Goal: Navigation & Orientation: Understand site structure

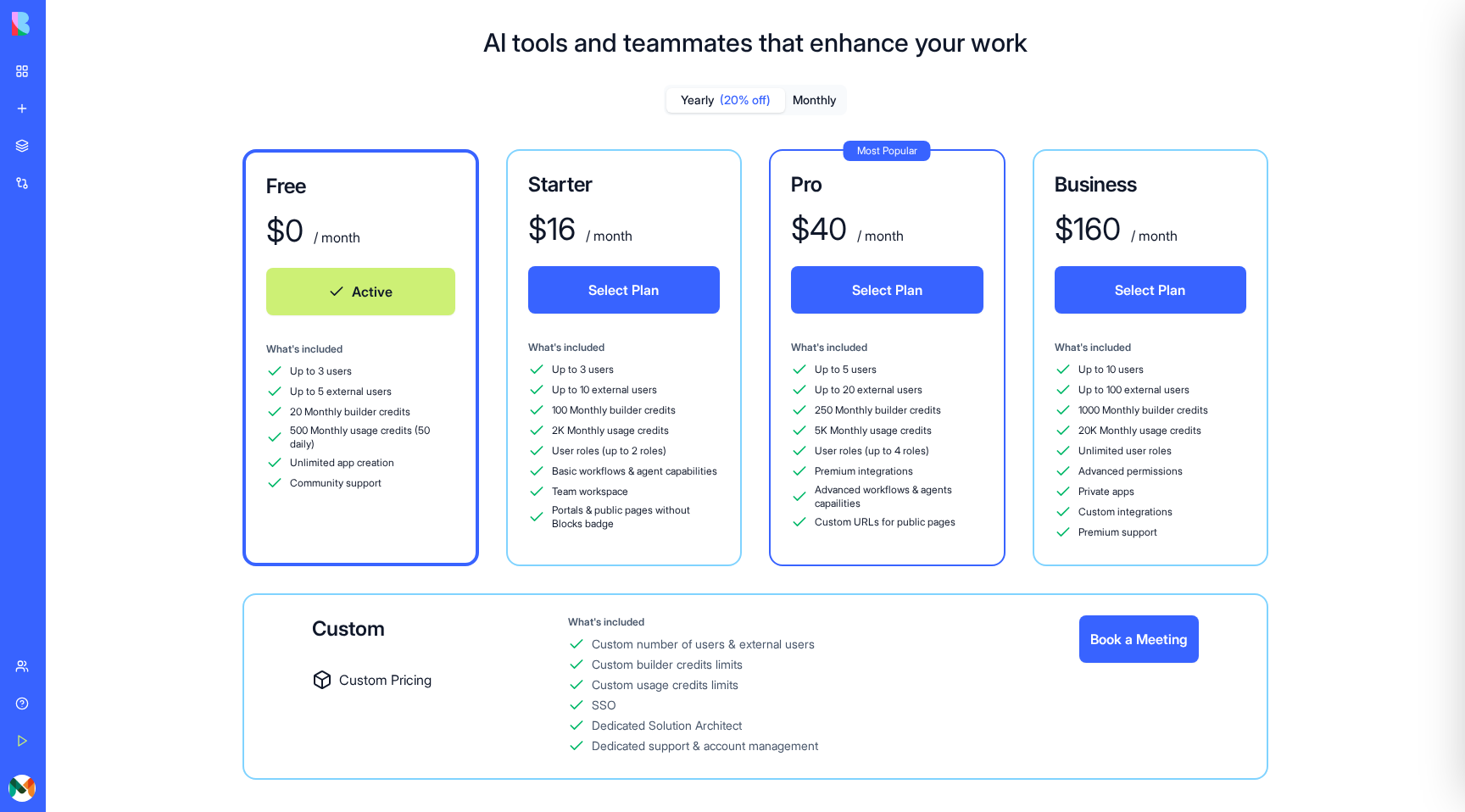
click at [31, 67] on link "My Workspace" at bounding box center [39, 71] width 67 height 34
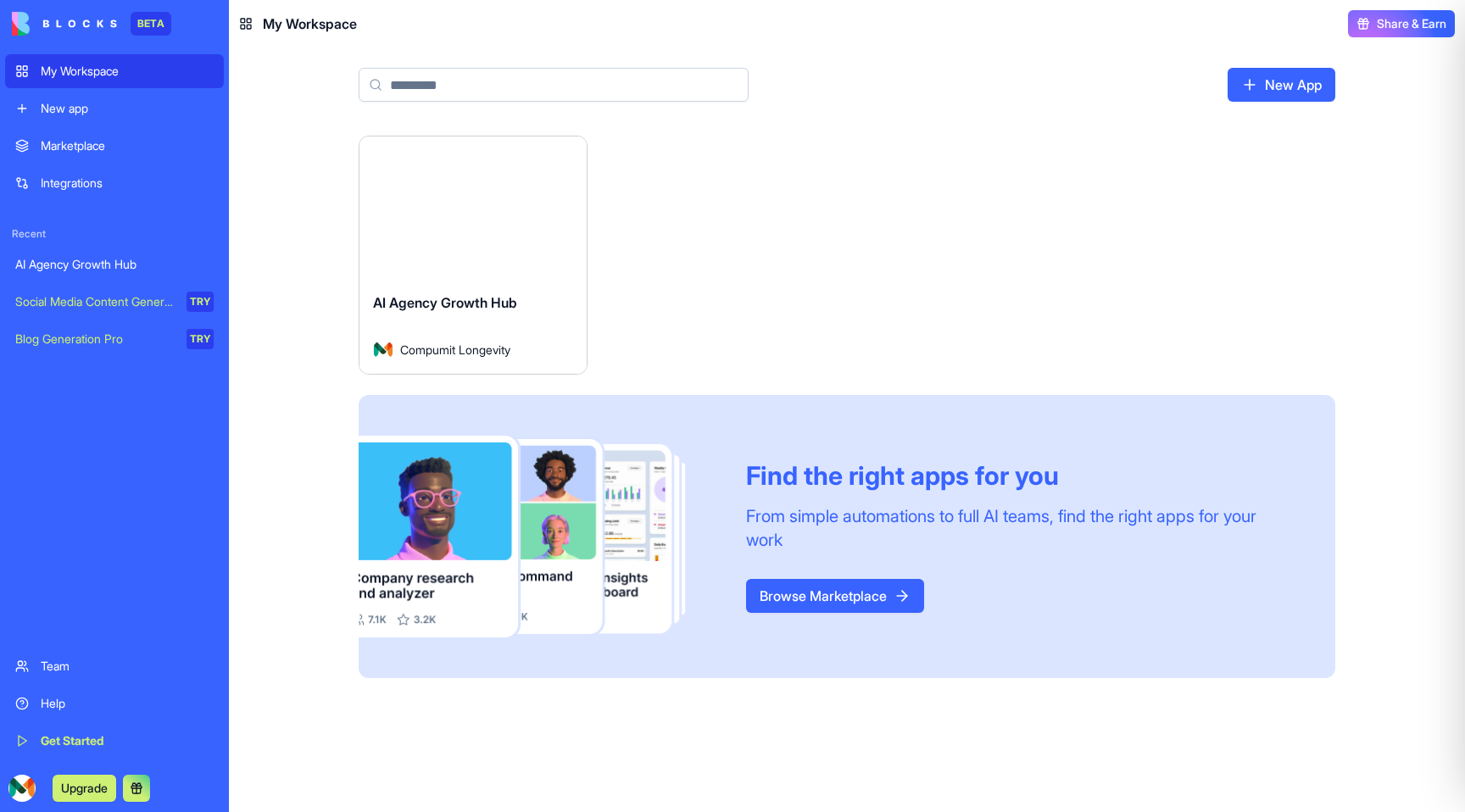
click at [504, 290] on div "AI Agency Growth Hub Compumit Longevity" at bounding box center [473, 326] width 227 height 95
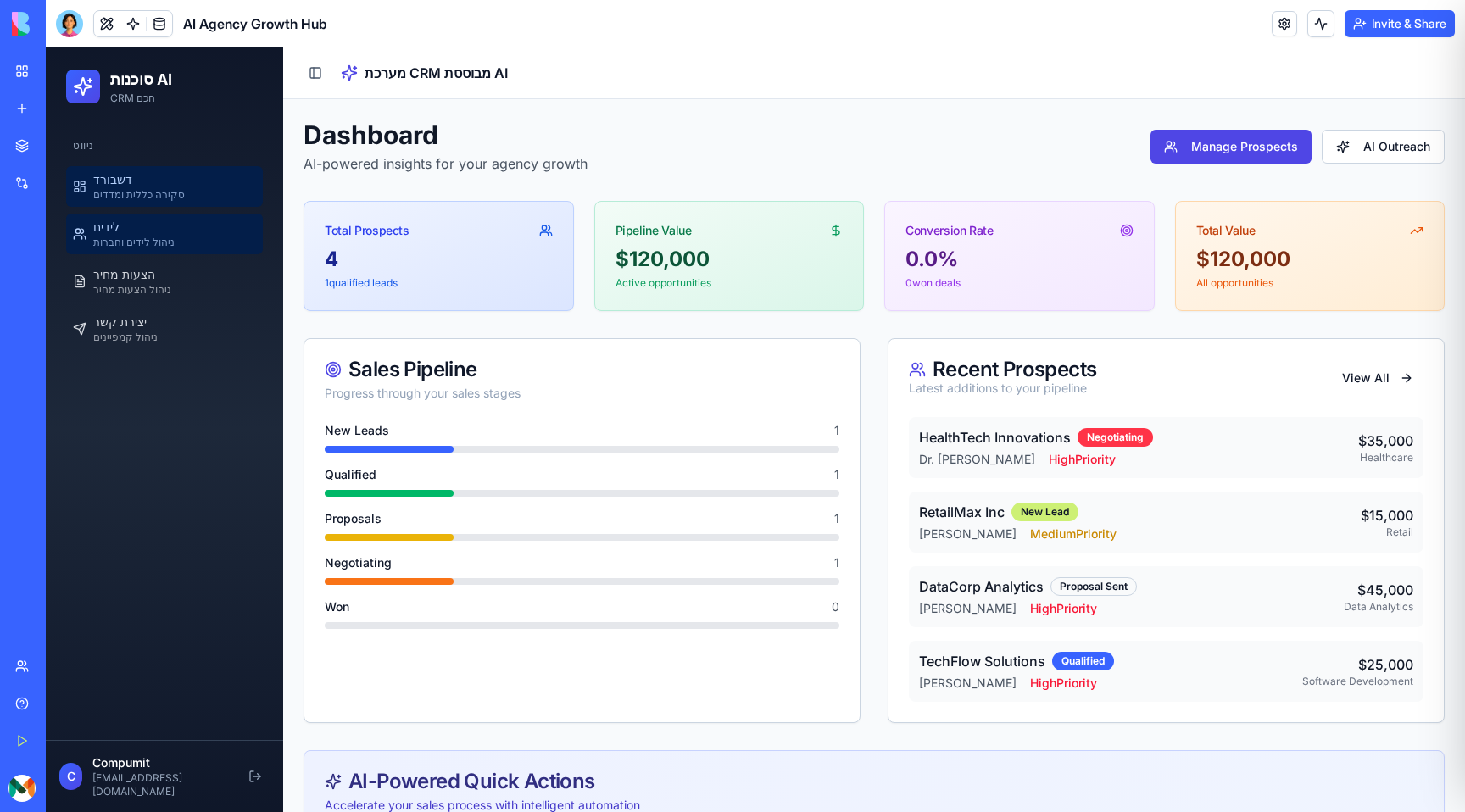
click at [155, 237] on span "ניהול לידים וחברות" at bounding box center [134, 242] width 81 height 14
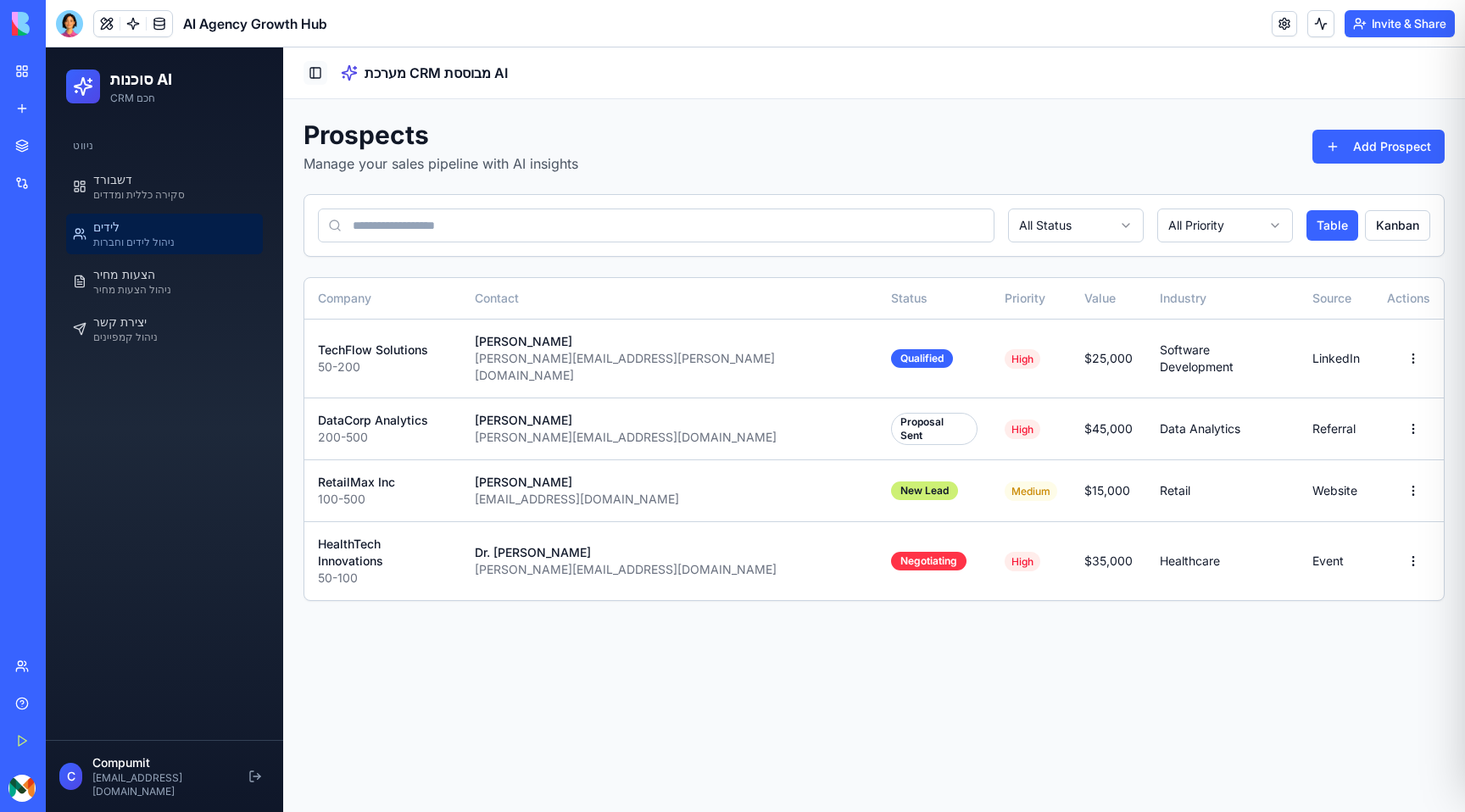
click at [319, 66] on button "Toggle Sidebar" at bounding box center [316, 73] width 24 height 24
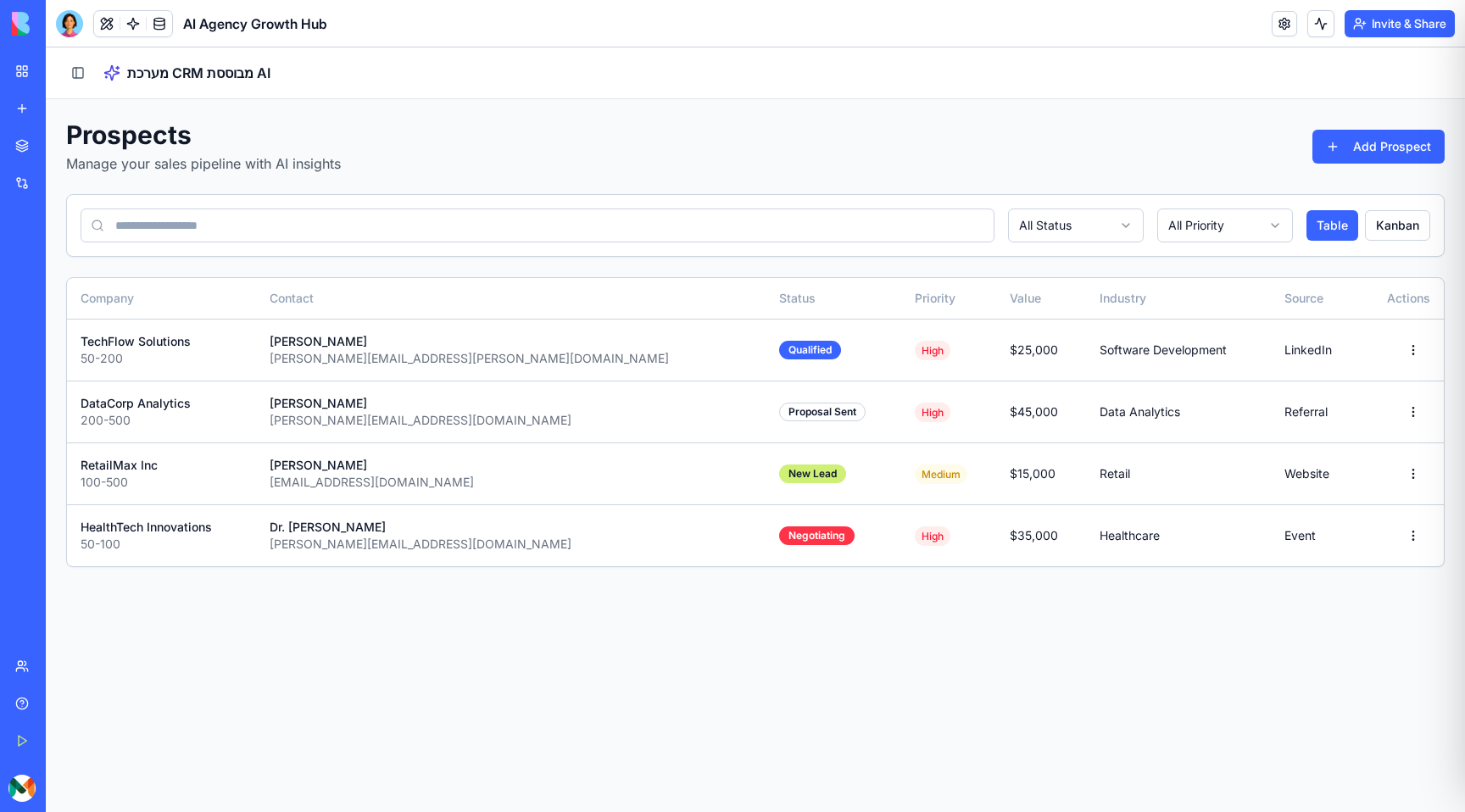
click at [63, 746] on div "Get Started" at bounding box center [52, 740] width 22 height 17
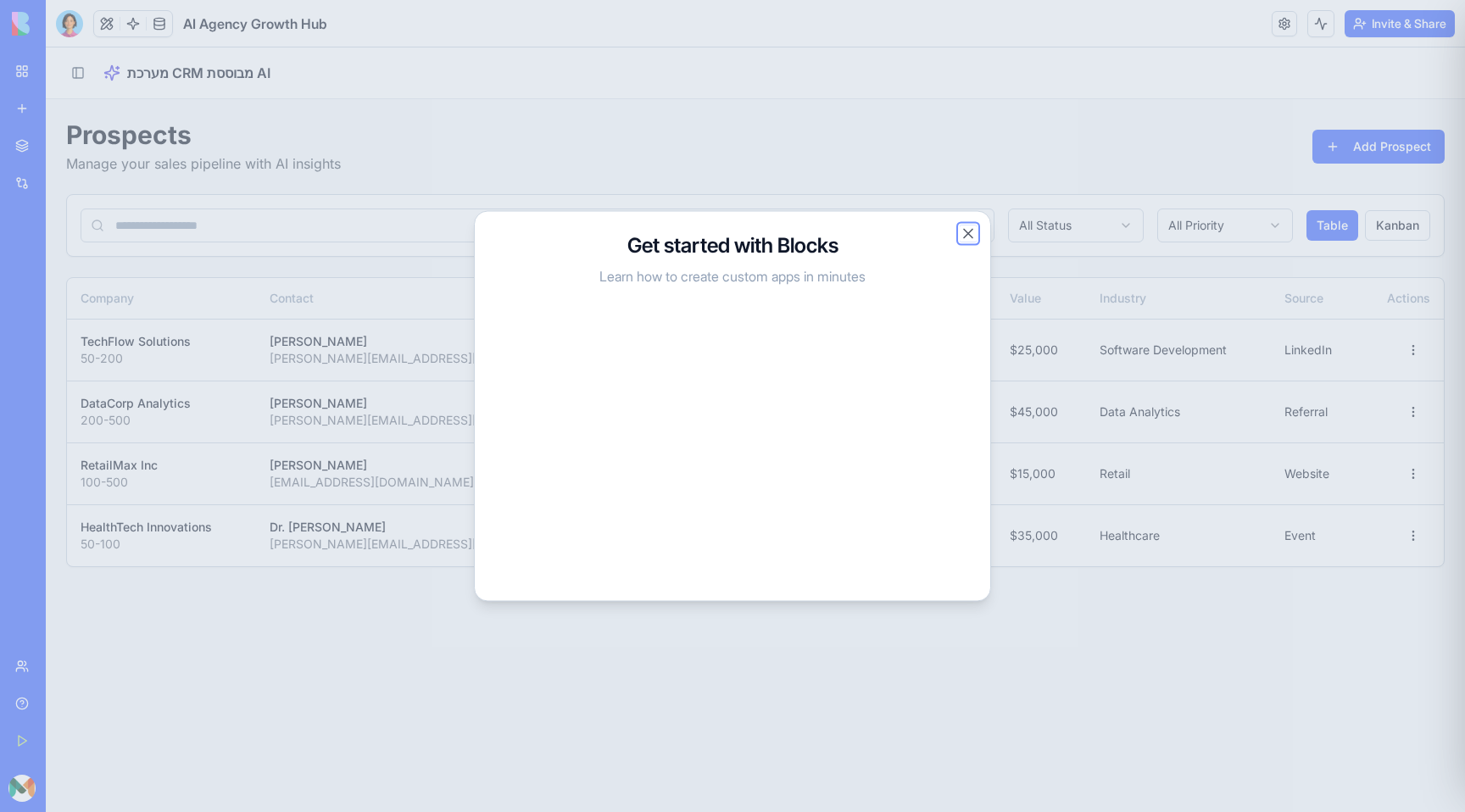
click at [968, 233] on button "Close" at bounding box center [967, 233] width 17 height 17
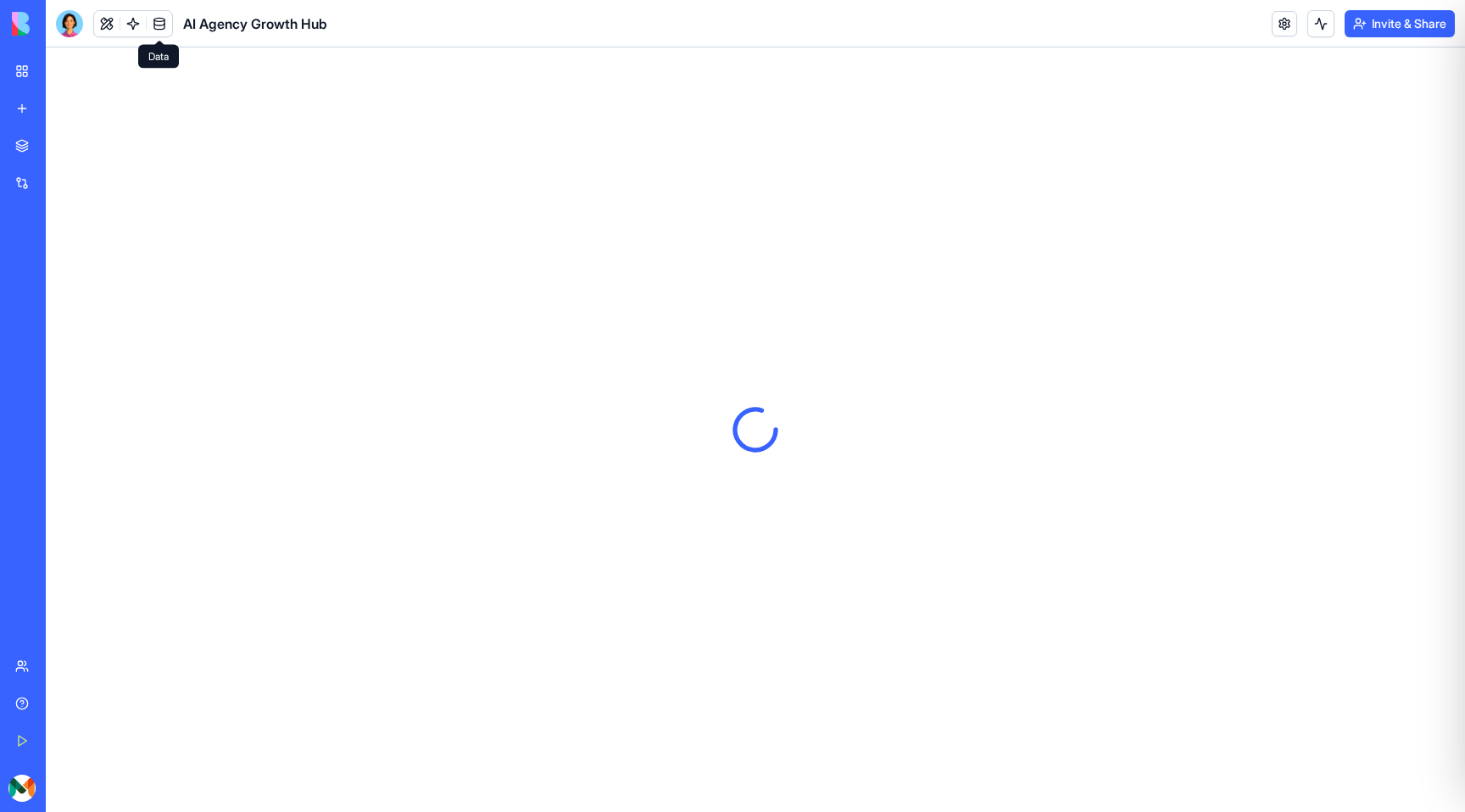
click at [158, 24] on link at bounding box center [160, 24] width 26 height 26
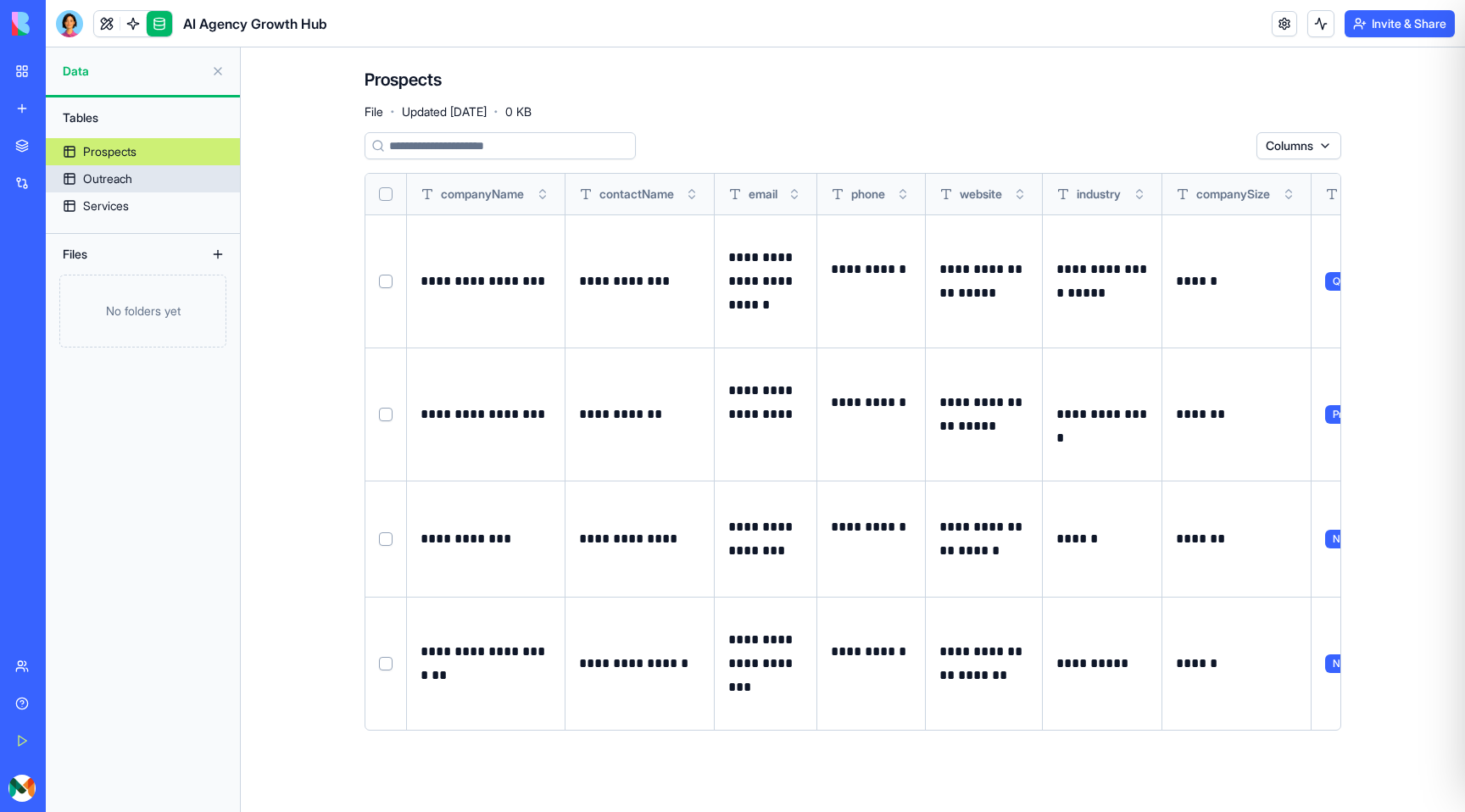
click at [125, 177] on div "Outreach" at bounding box center [107, 179] width 49 height 17
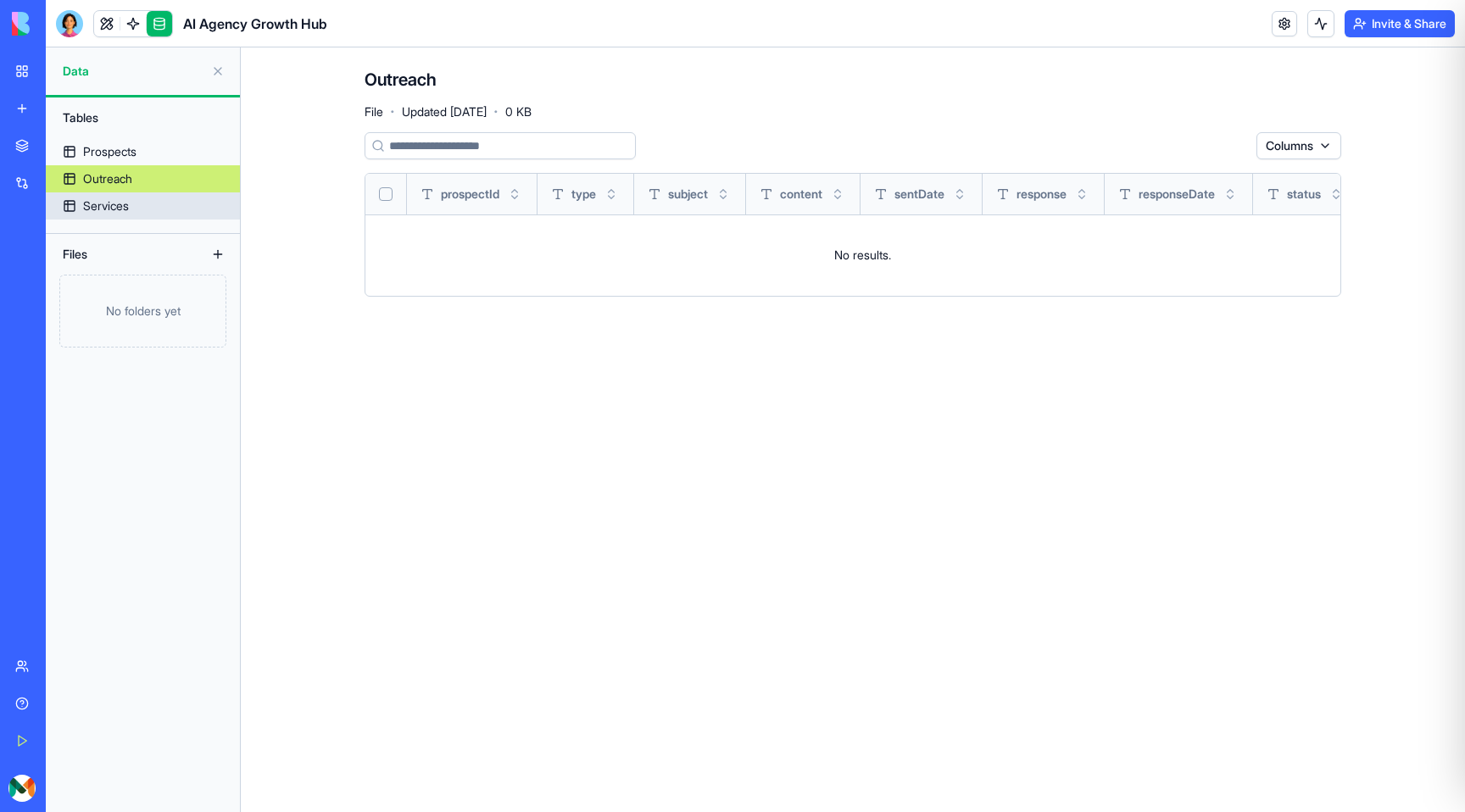
click at [127, 199] on div "Services" at bounding box center [106, 206] width 46 height 17
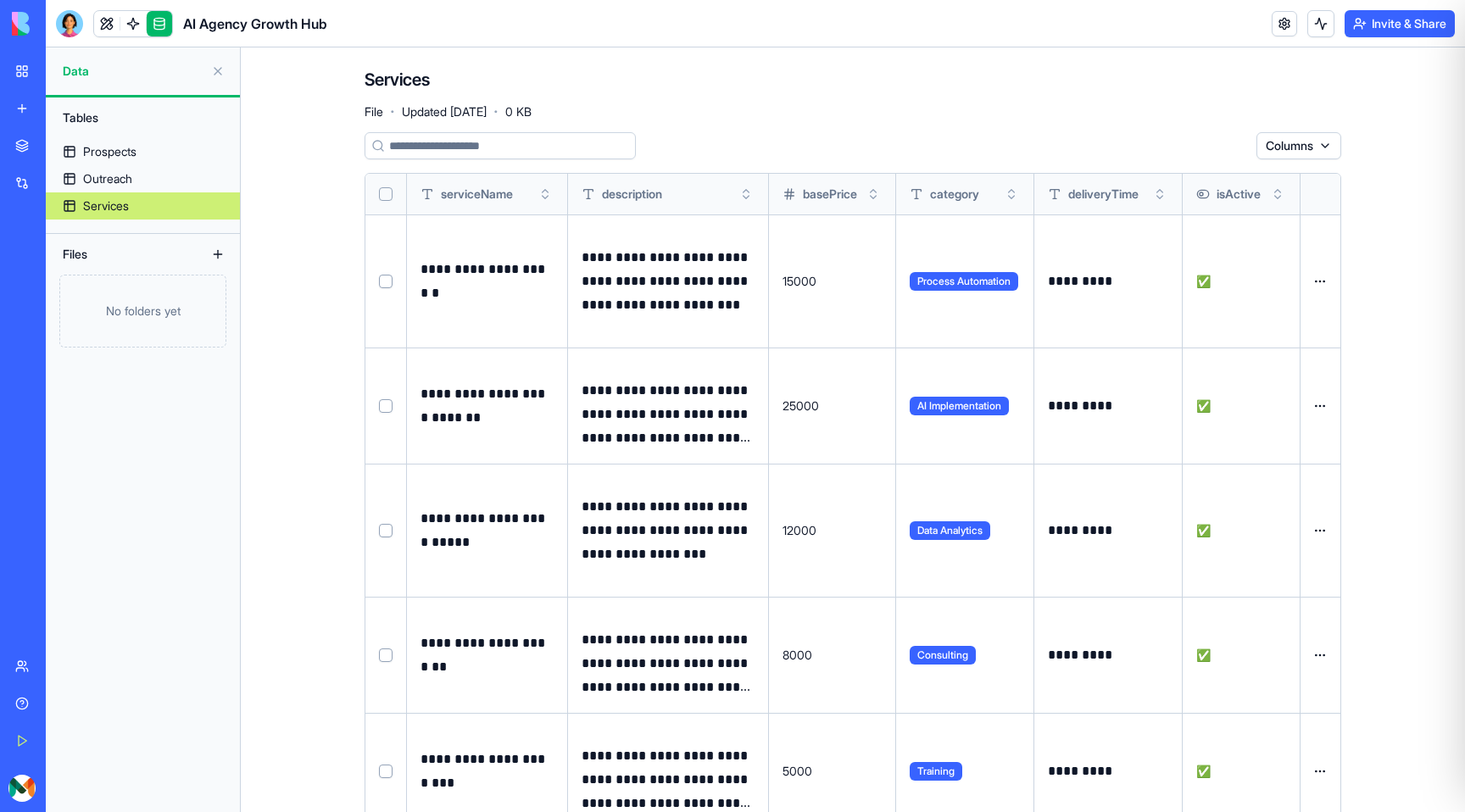
click at [137, 19] on link at bounding box center [133, 24] width 26 height 26
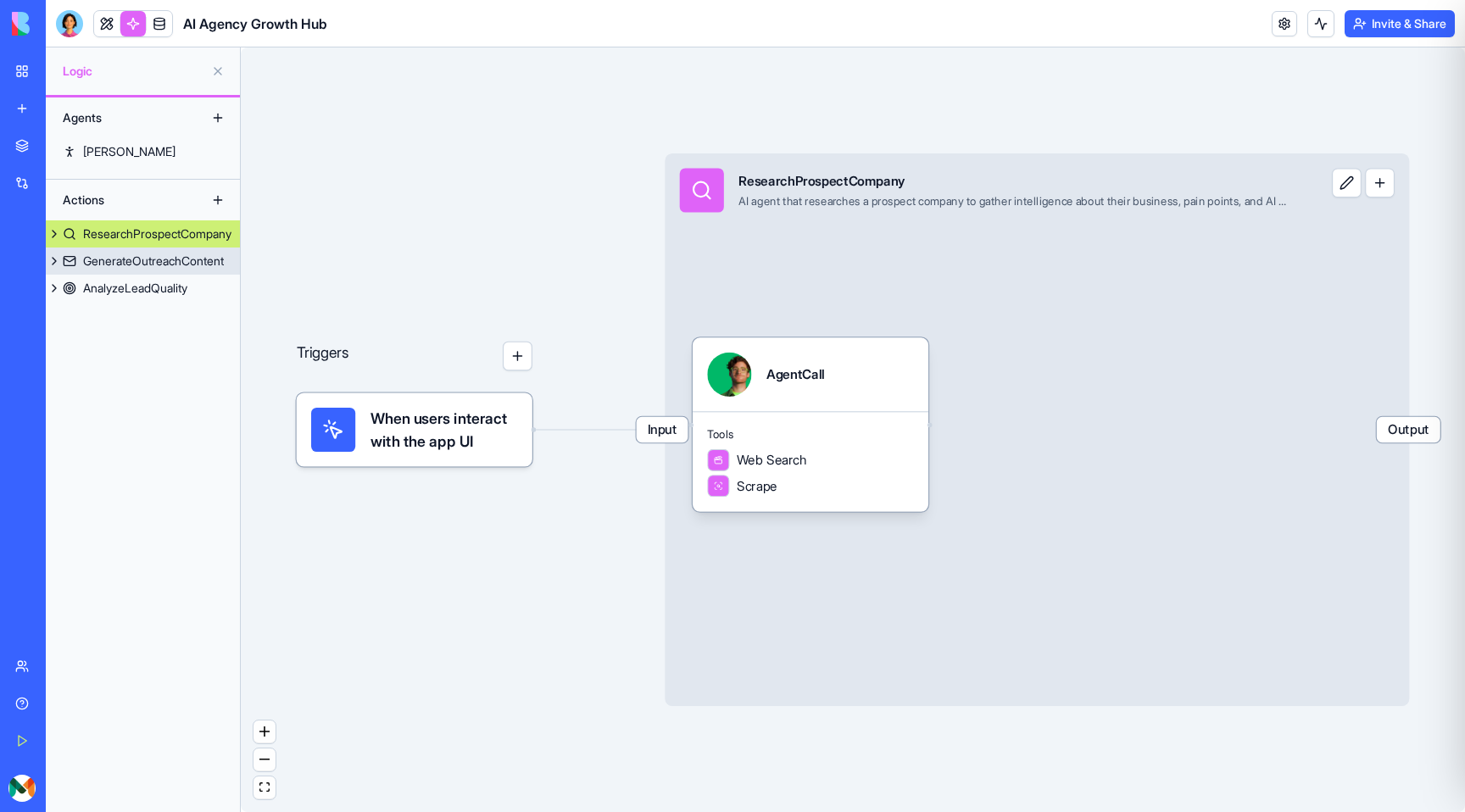
click at [124, 261] on div "GenerateOutreachContent" at bounding box center [153, 261] width 140 height 17
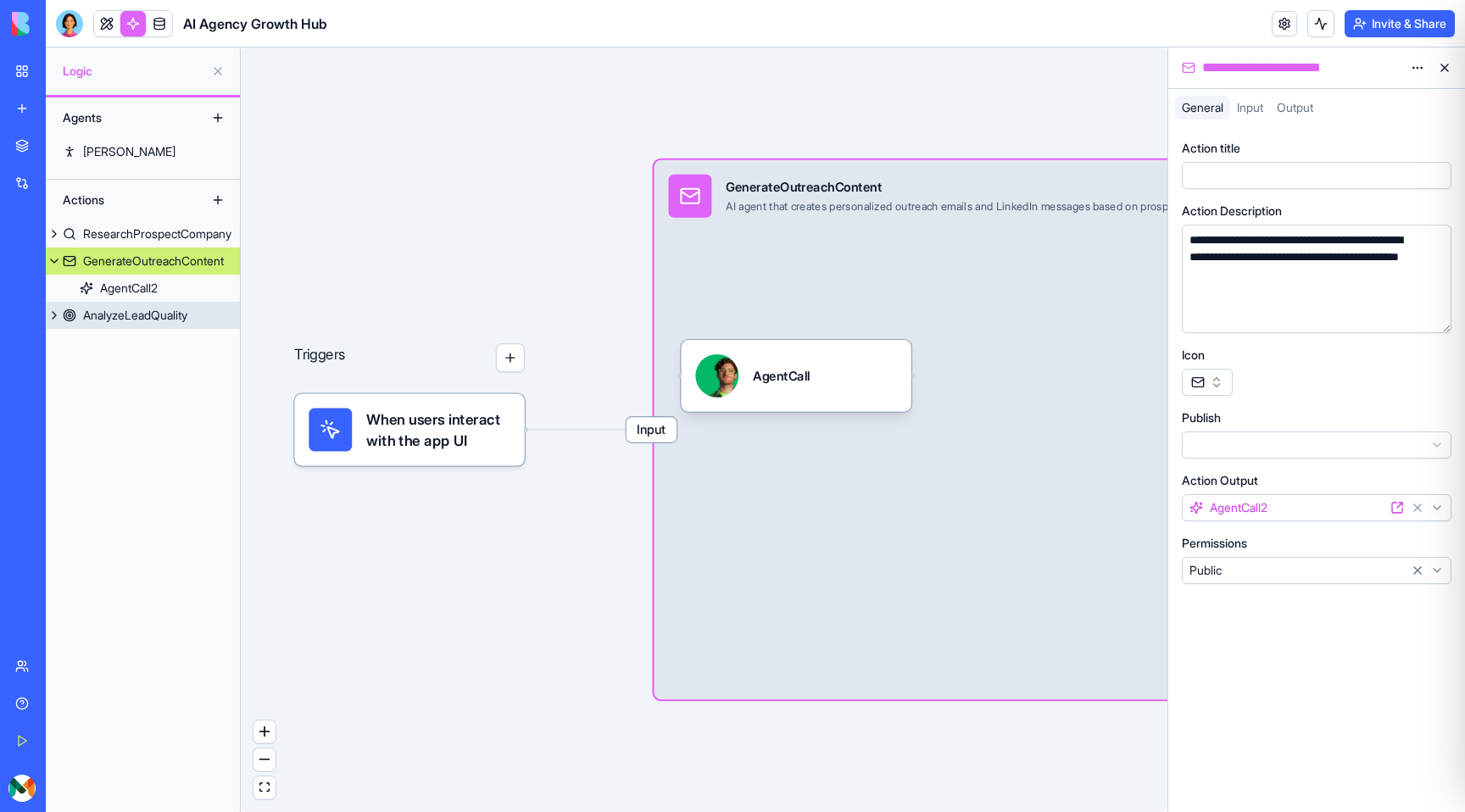
click at [119, 314] on div "AnalyzeLeadQuality" at bounding box center [135, 315] width 104 height 17
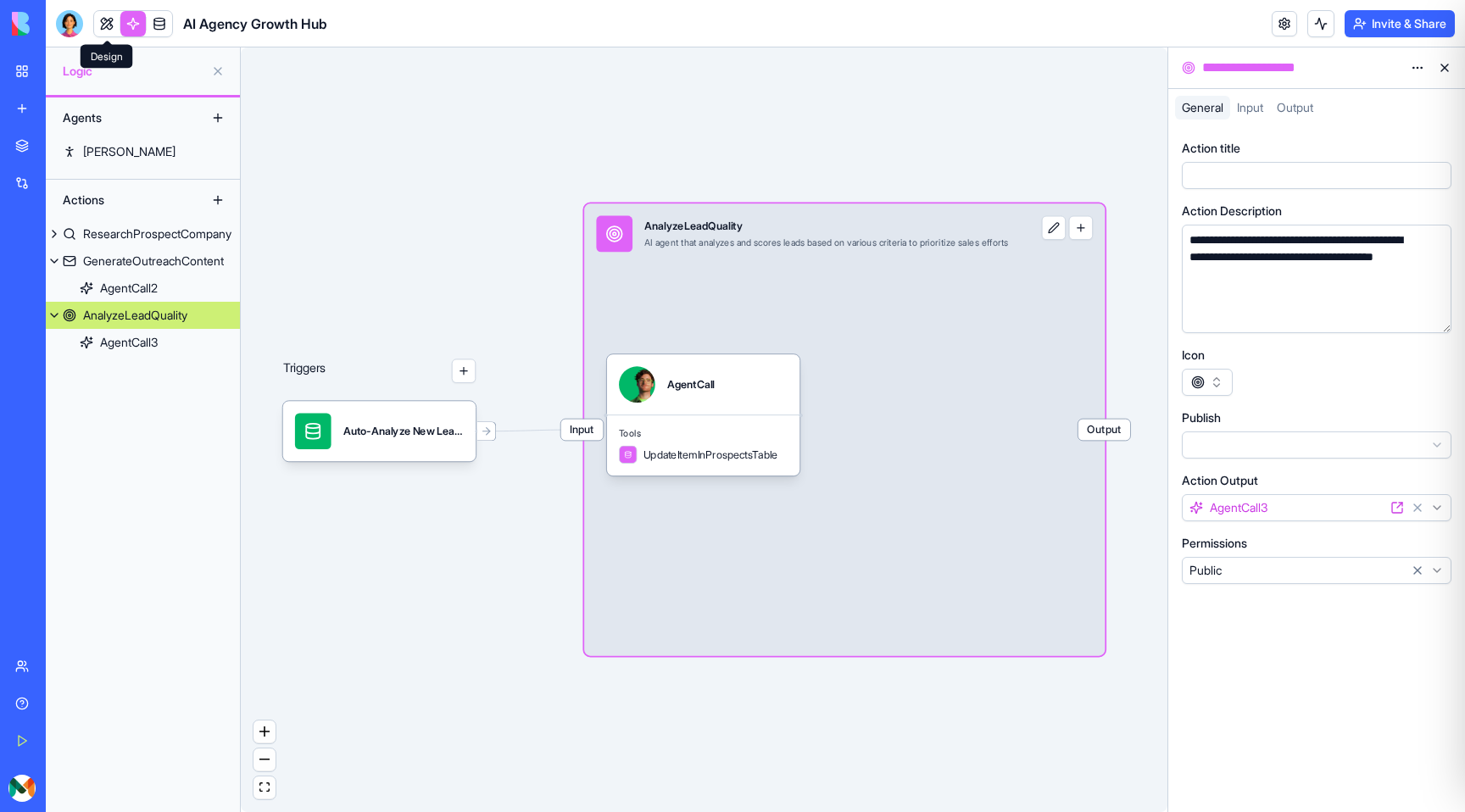
click at [107, 16] on link at bounding box center [107, 24] width 26 height 26
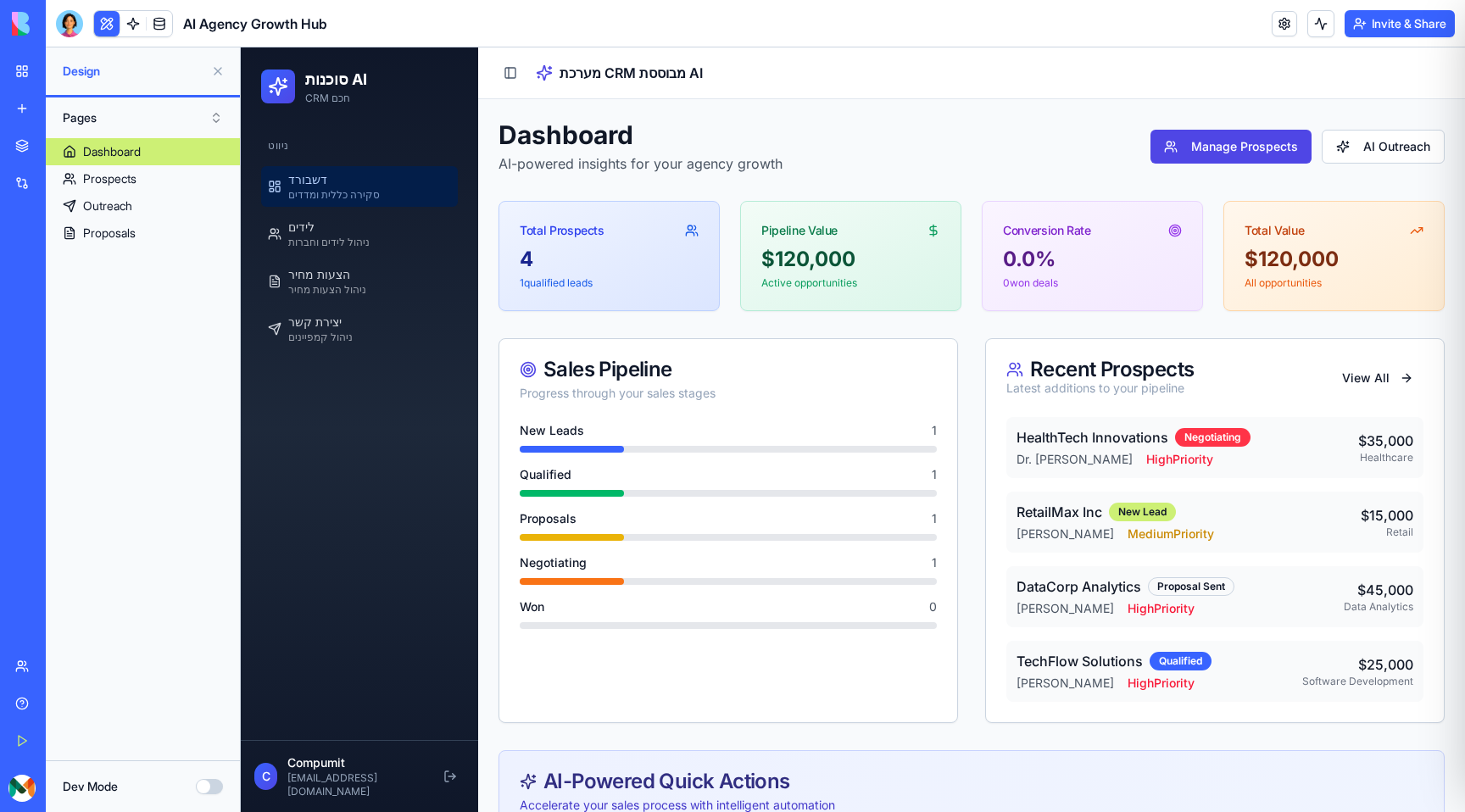
click at [210, 781] on button "Dev Mode" at bounding box center [209, 786] width 27 height 16
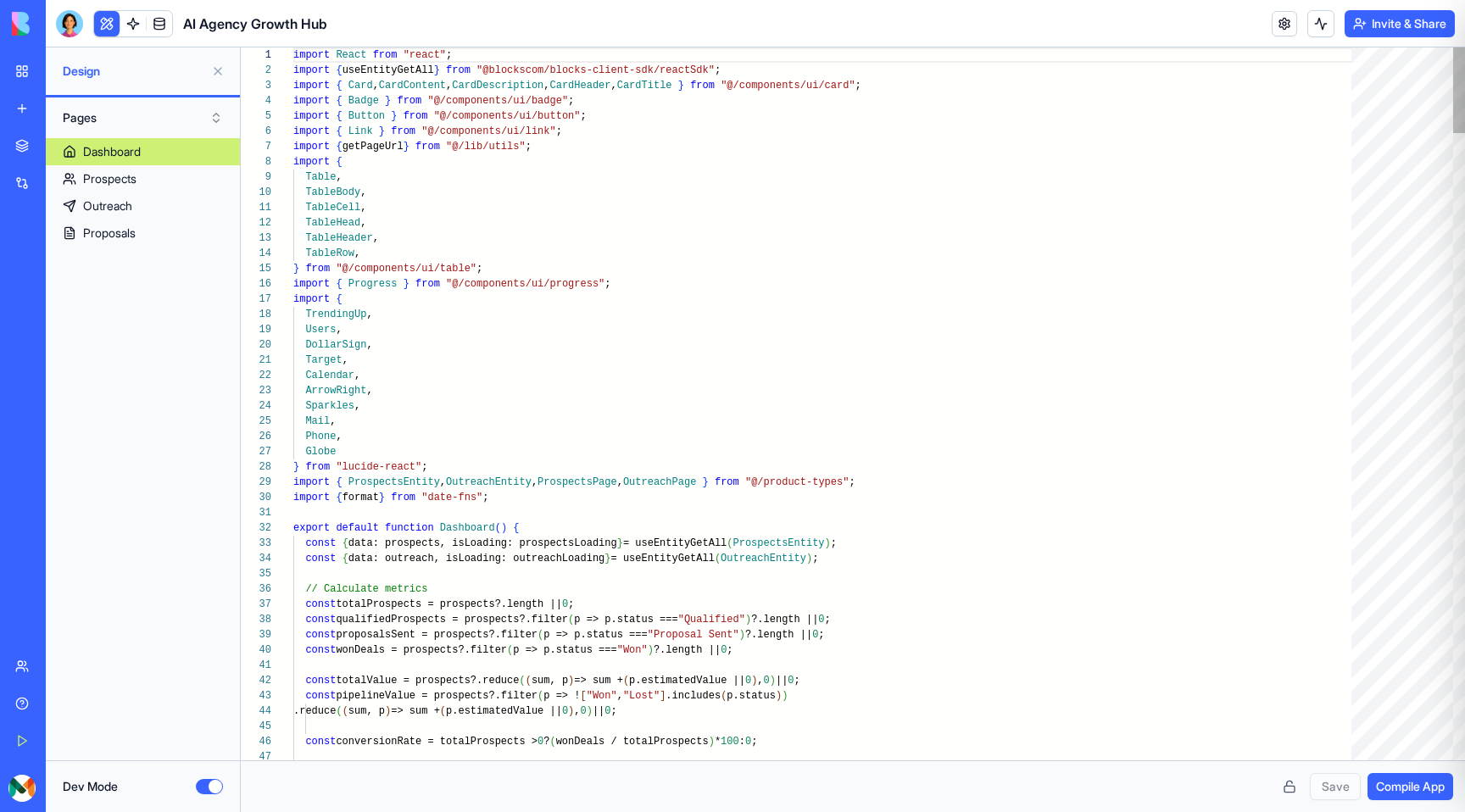
scroll to position [152, 0]
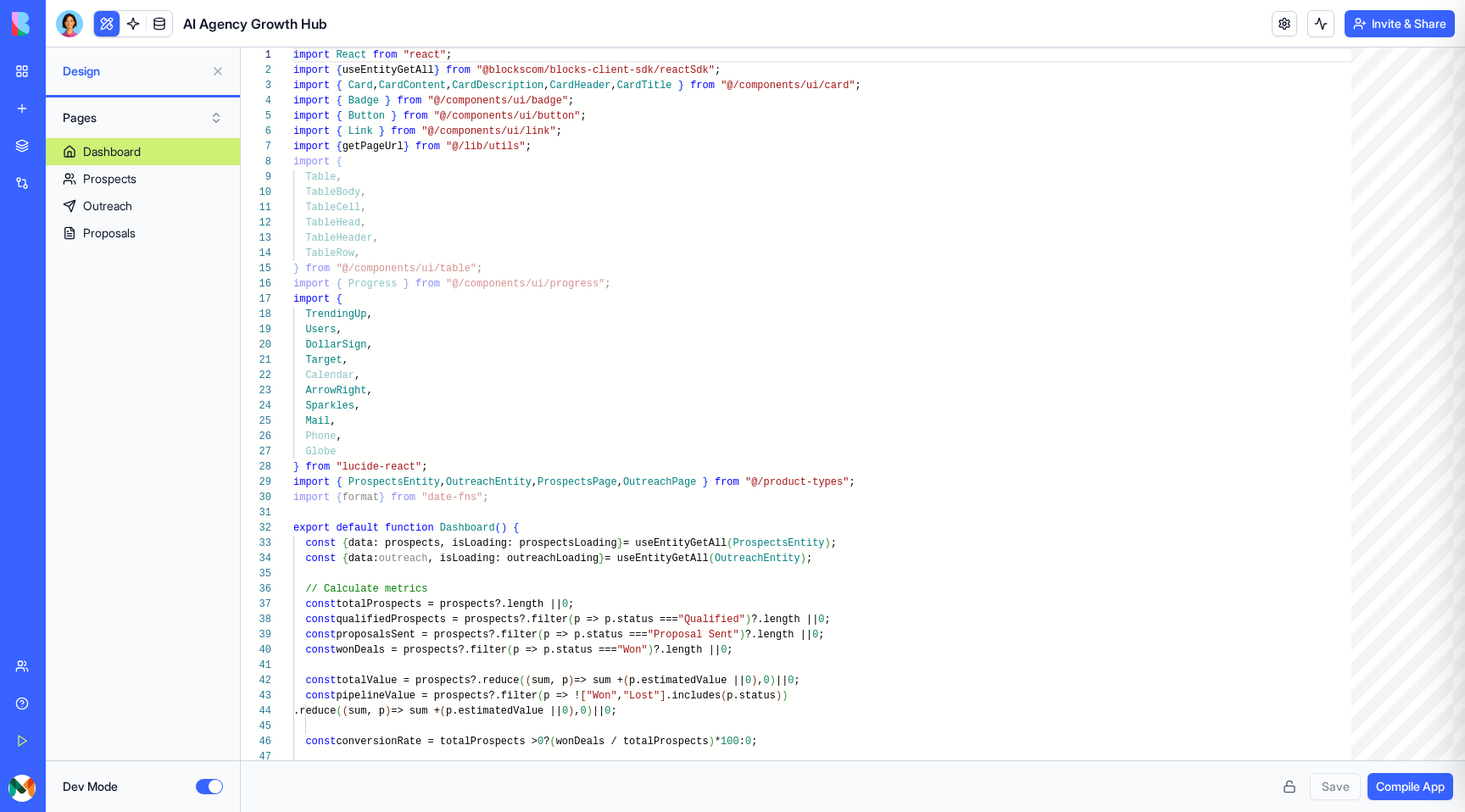
click at [210, 782] on button "Dev Mode" at bounding box center [209, 786] width 27 height 16
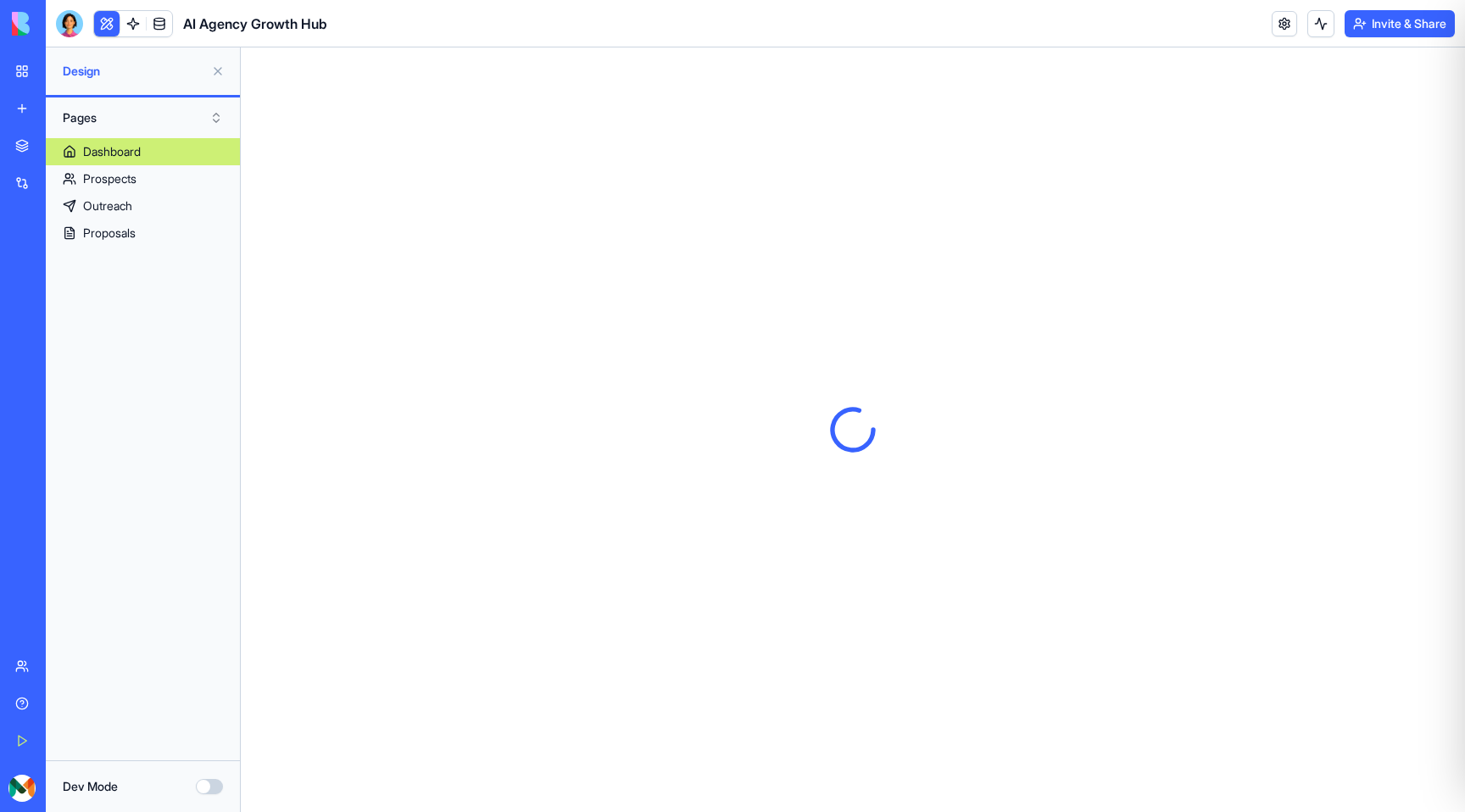
scroll to position [0, 0]
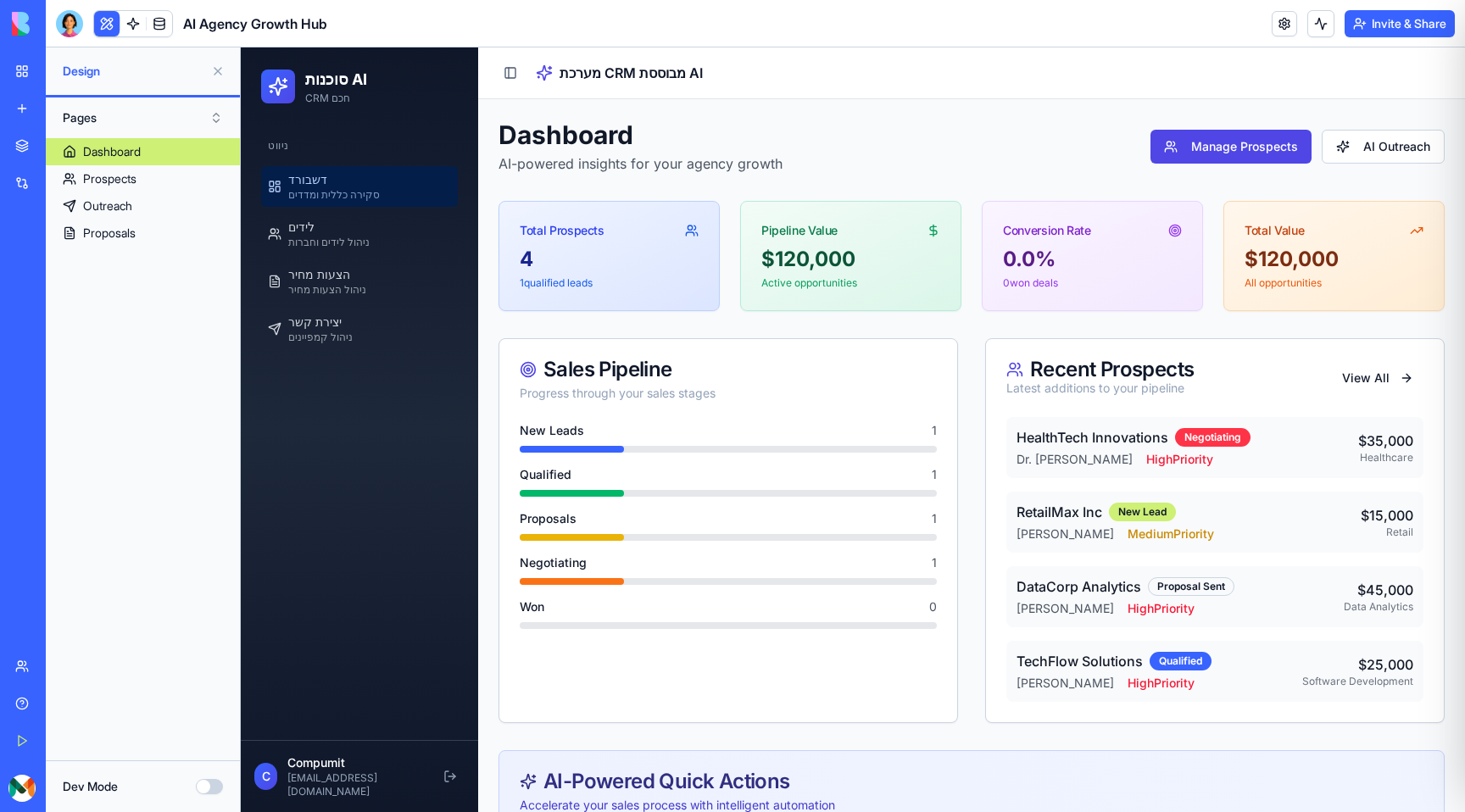
click at [57, 68] on div "My Workspace" at bounding box center [52, 71] width 22 height 17
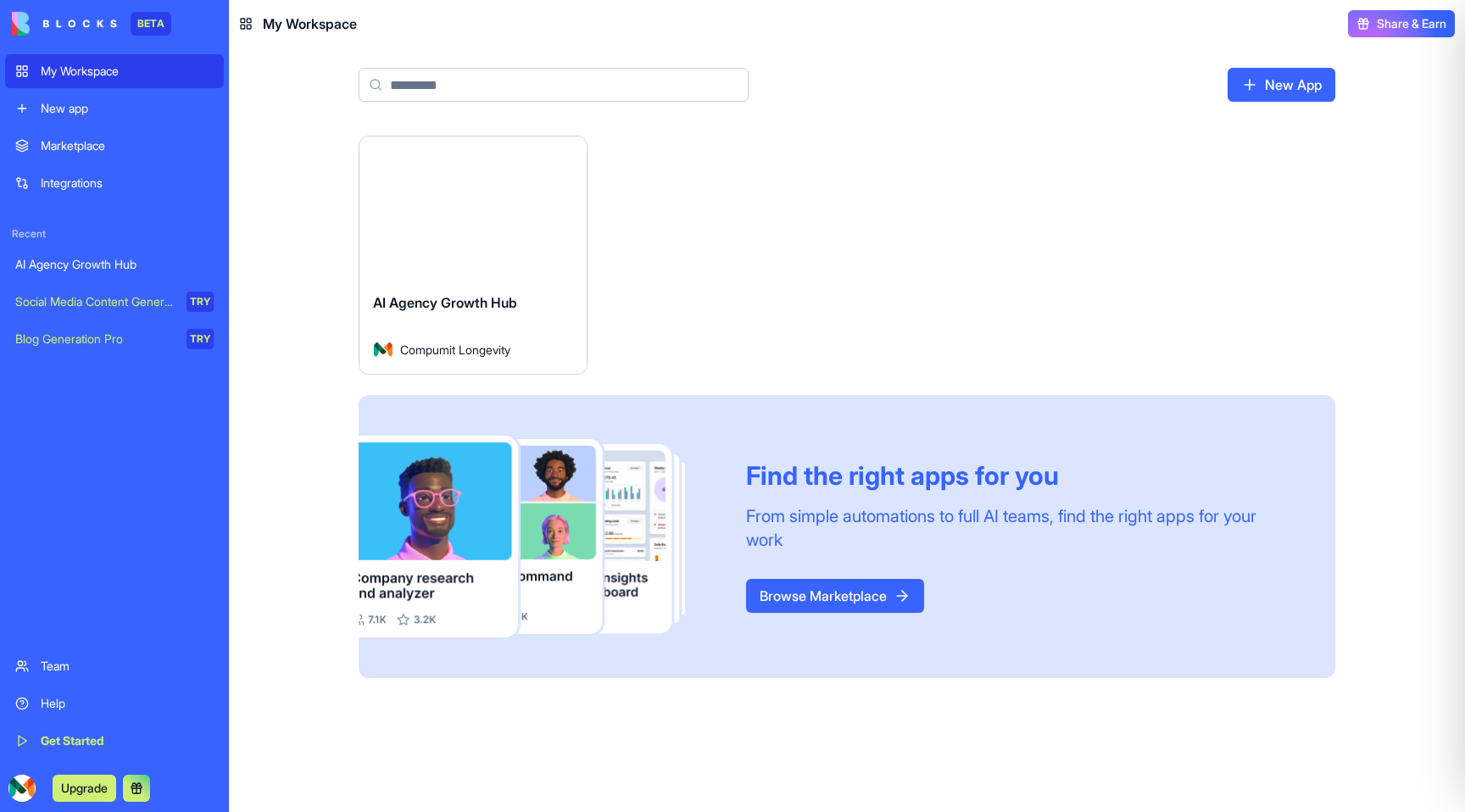
click at [94, 111] on div "New app" at bounding box center [126, 108] width 173 height 17
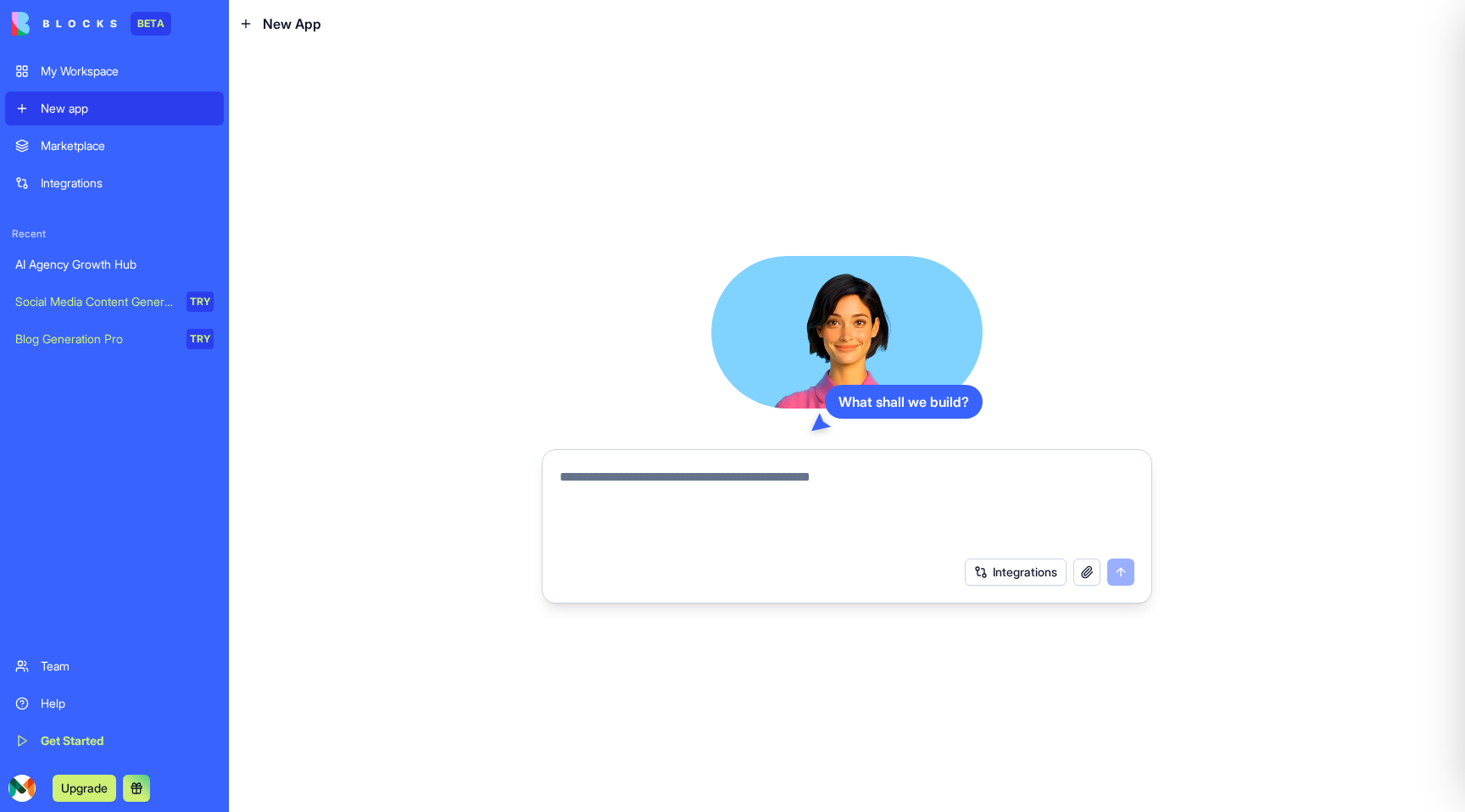
click at [97, 147] on div "Marketplace" at bounding box center [126, 146] width 173 height 17
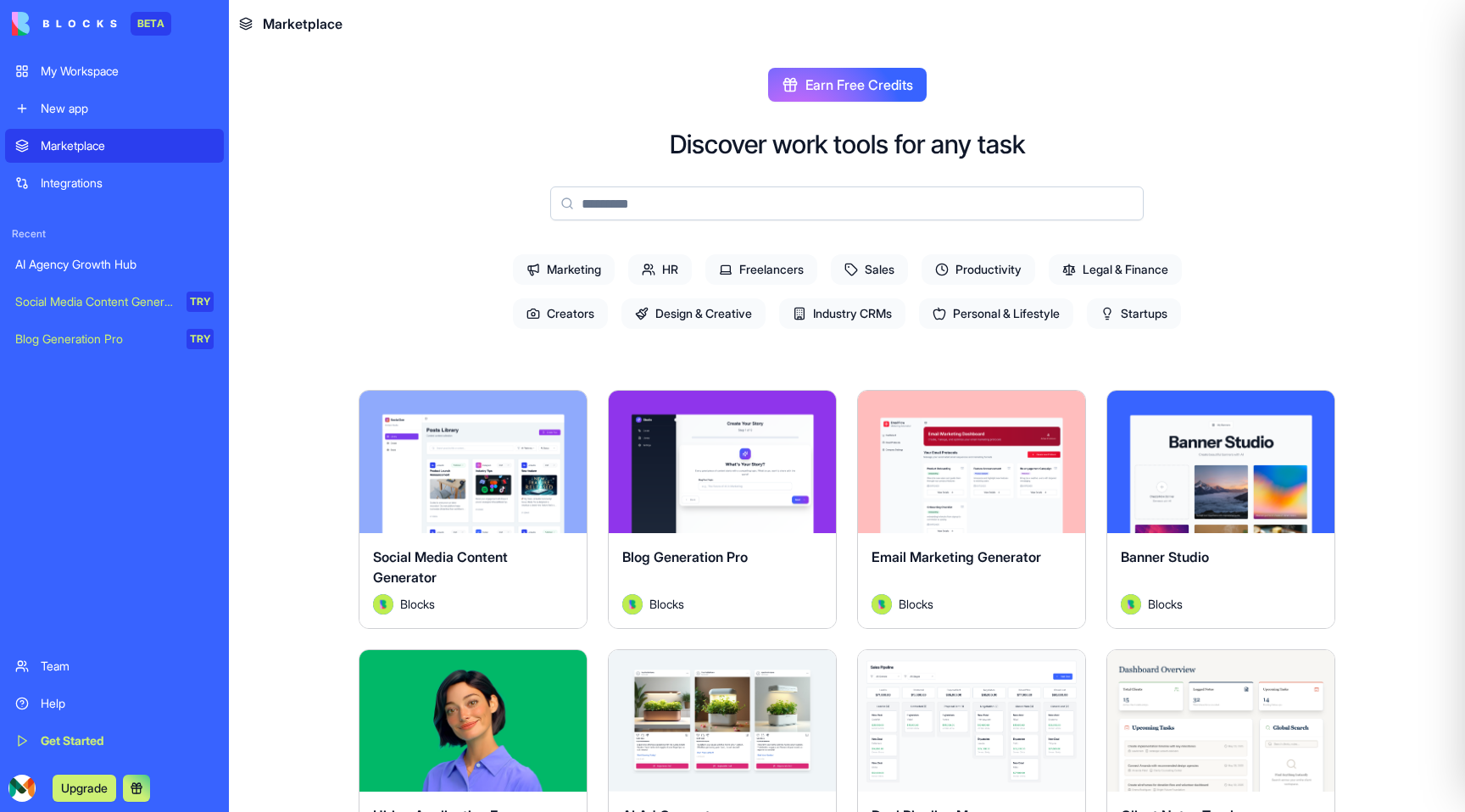
click at [97, 266] on div "AI Agency Growth Hub" at bounding box center [114, 264] width 198 height 17
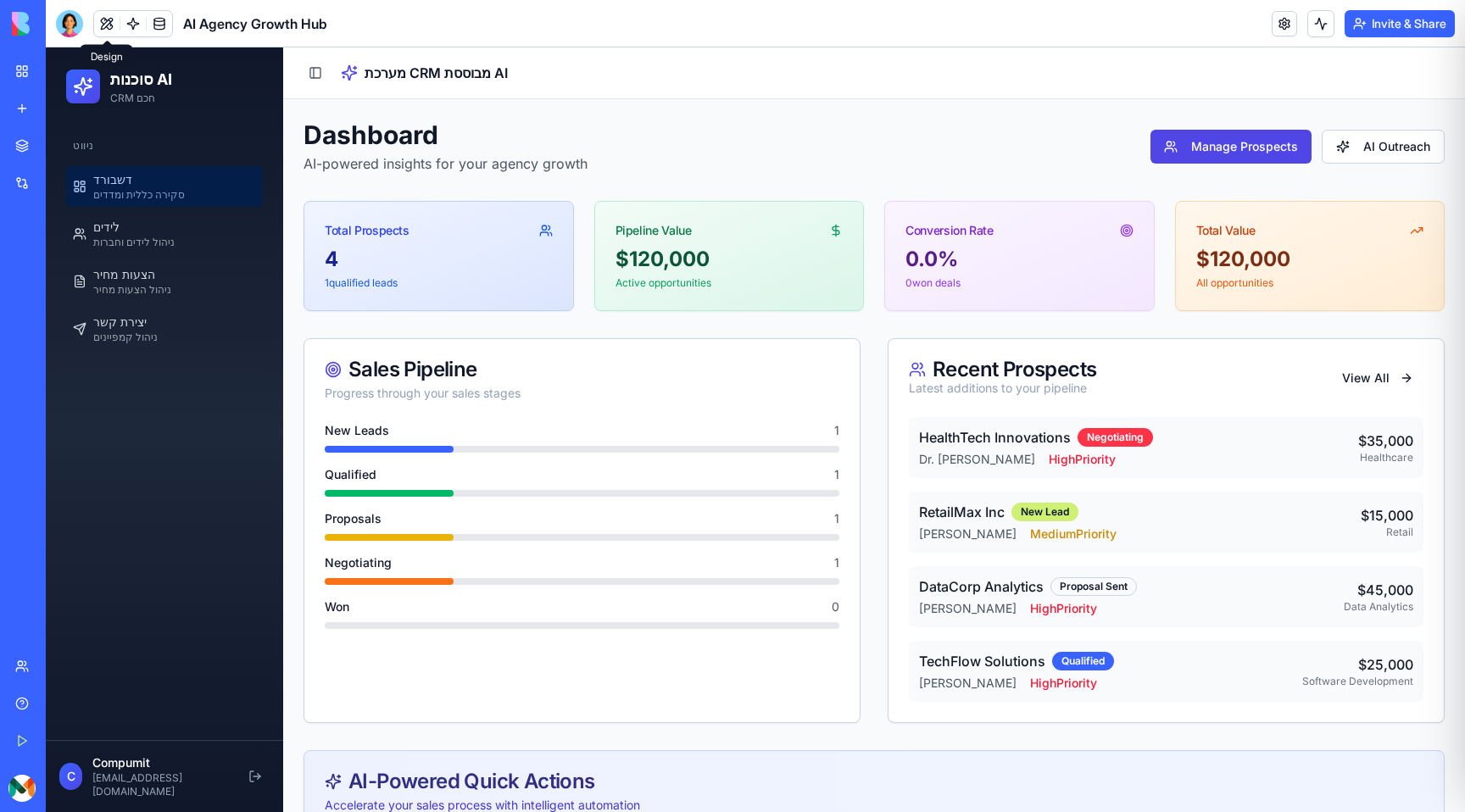
click at [107, 20] on button at bounding box center [107, 24] width 26 height 26
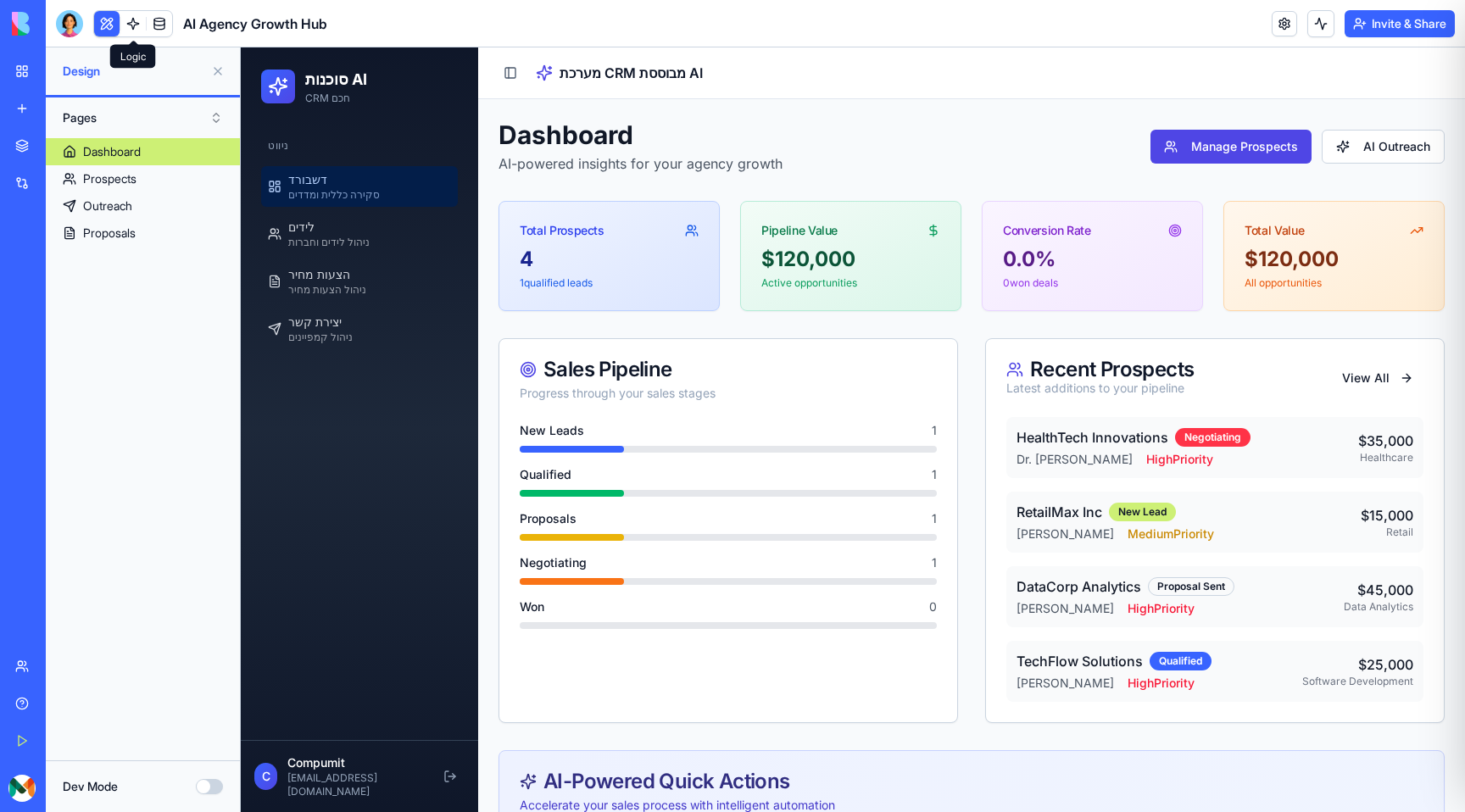
click at [142, 26] on link at bounding box center [133, 24] width 26 height 26
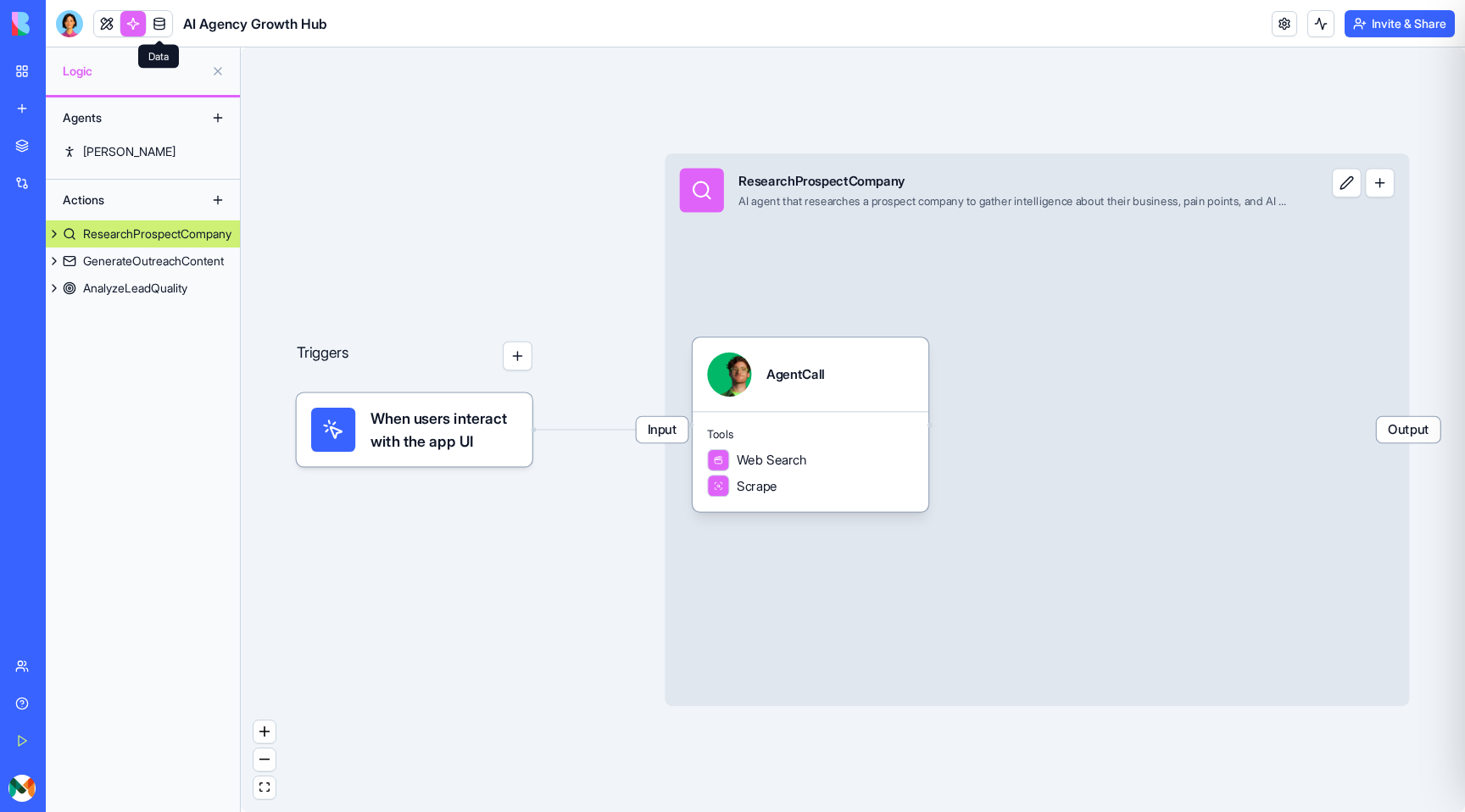
click at [161, 20] on link at bounding box center [160, 24] width 26 height 26
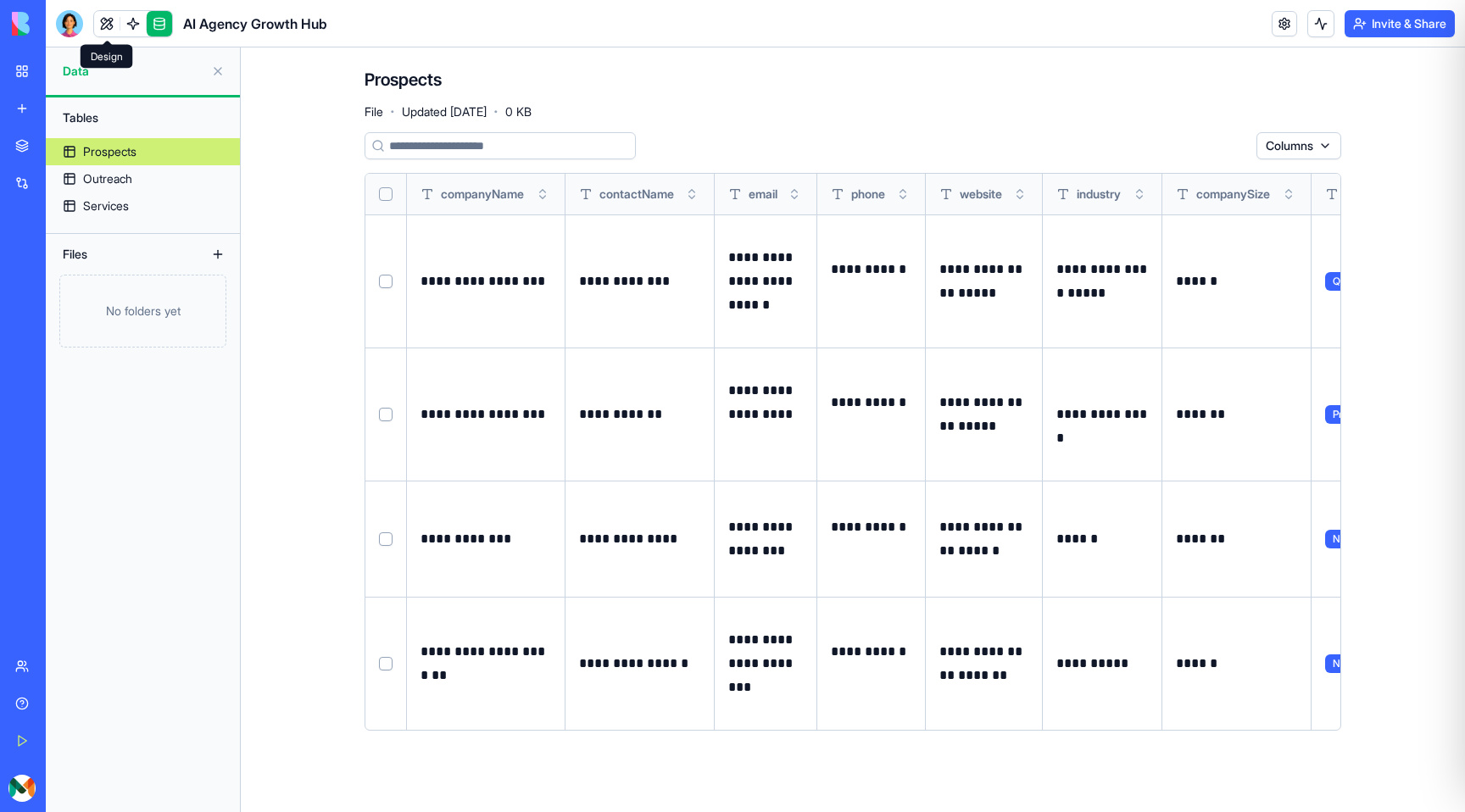
click at [100, 25] on link at bounding box center [107, 24] width 26 height 26
